Goal: Information Seeking & Learning: Learn about a topic

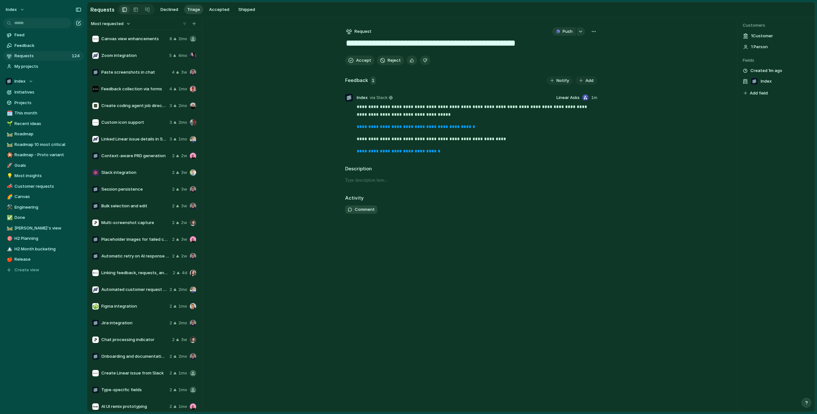
click at [131, 71] on span "Paste screenshots in chat" at bounding box center [135, 72] width 68 height 6
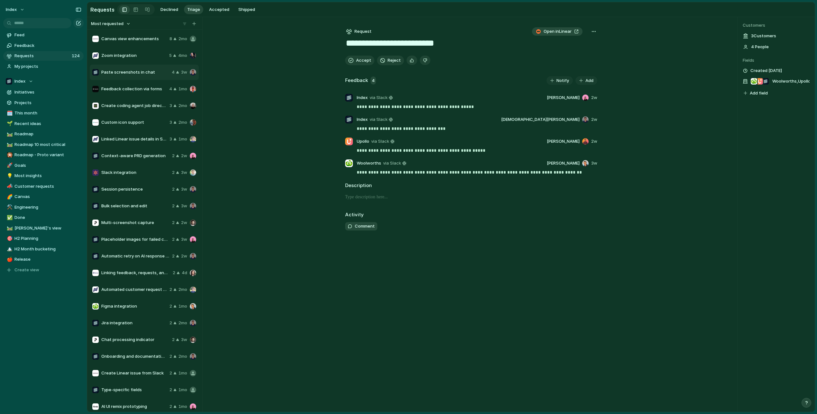
click at [269, 106] on div "Most requested Canvas view enhancements 8 2mo Zoom integration 5 4mo Paste scre…" at bounding box center [451, 214] width 728 height 395
click at [146, 89] on span "Feedback collection via forms" at bounding box center [133, 89] width 65 height 6
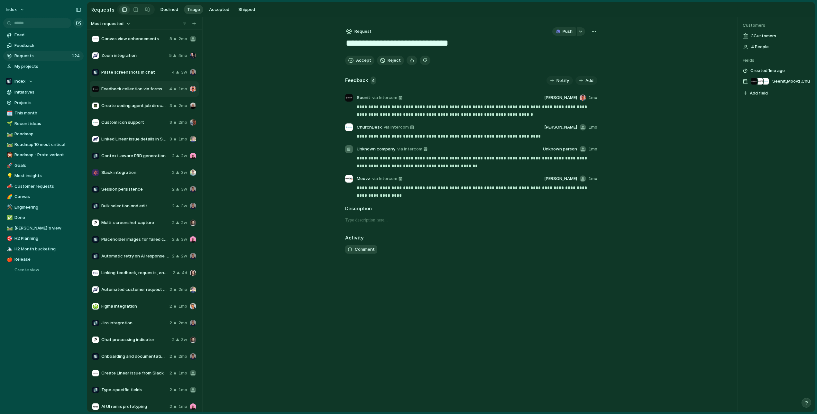
click at [147, 105] on span "Create coding agent job directly from feedback" at bounding box center [134, 106] width 66 height 6
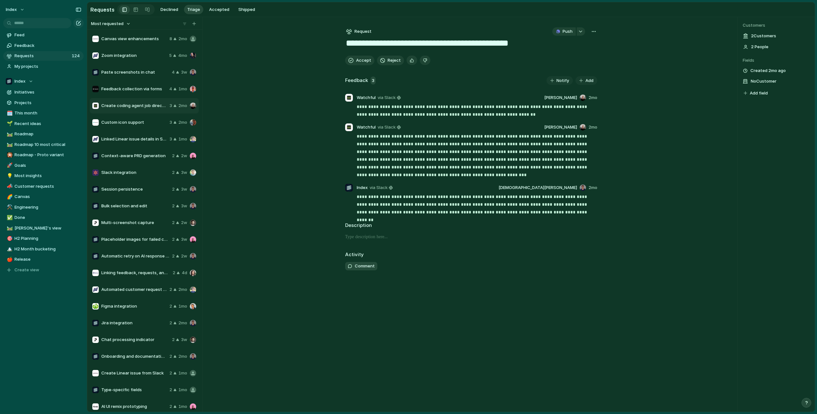
click at [119, 24] on span "Most requested" at bounding box center [107, 24] width 32 height 6
click at [112, 47] on li "Newest" at bounding box center [111, 47] width 39 height 10
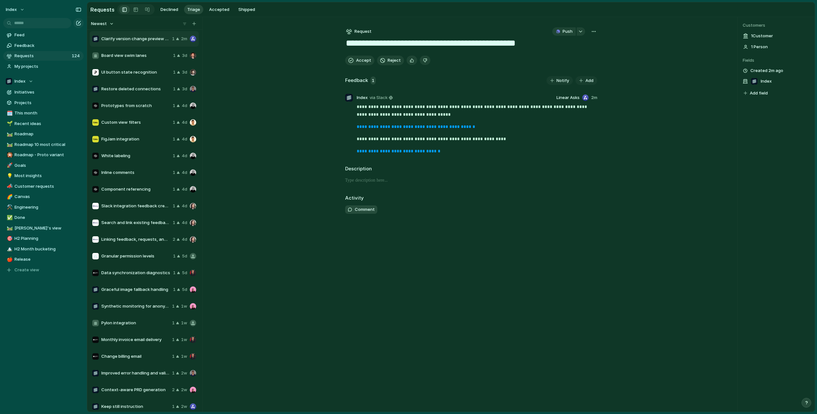
click at [141, 242] on span "Linking feedback, requests, and projects" at bounding box center [135, 239] width 69 height 6
type textarea "**********"
